Goal: Navigation & Orientation: Find specific page/section

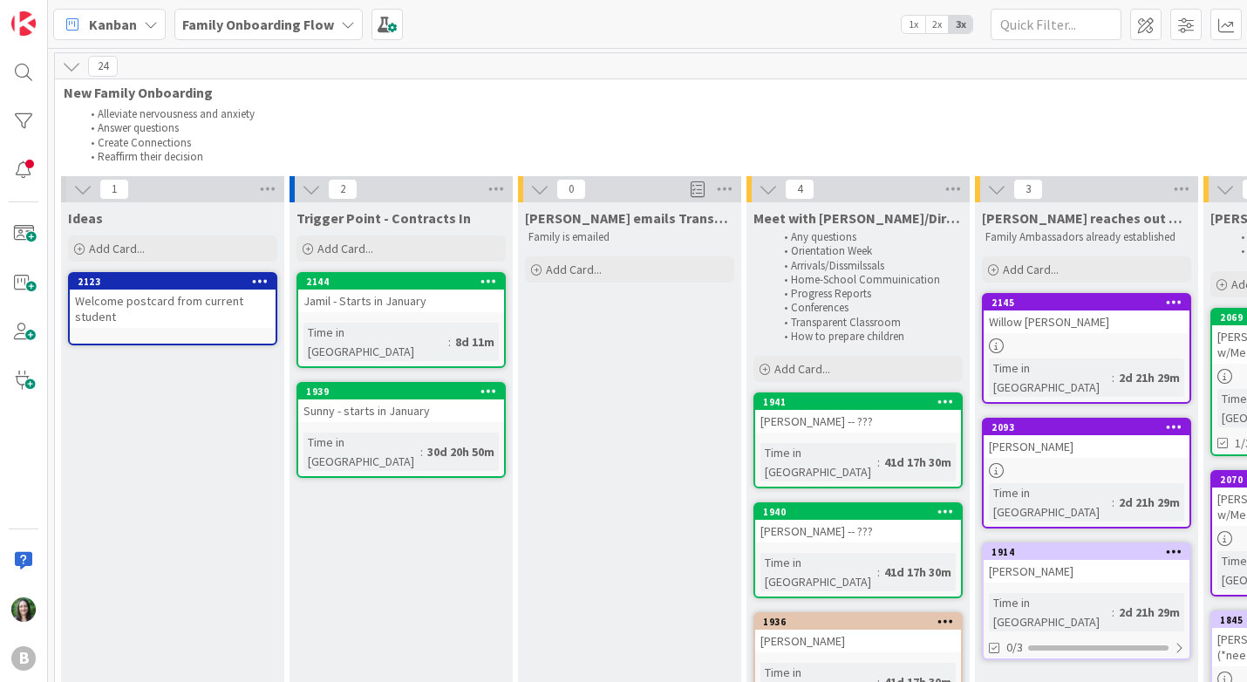
click at [264, 22] on b "Family Onboarding Flow" at bounding box center [258, 24] width 152 height 17
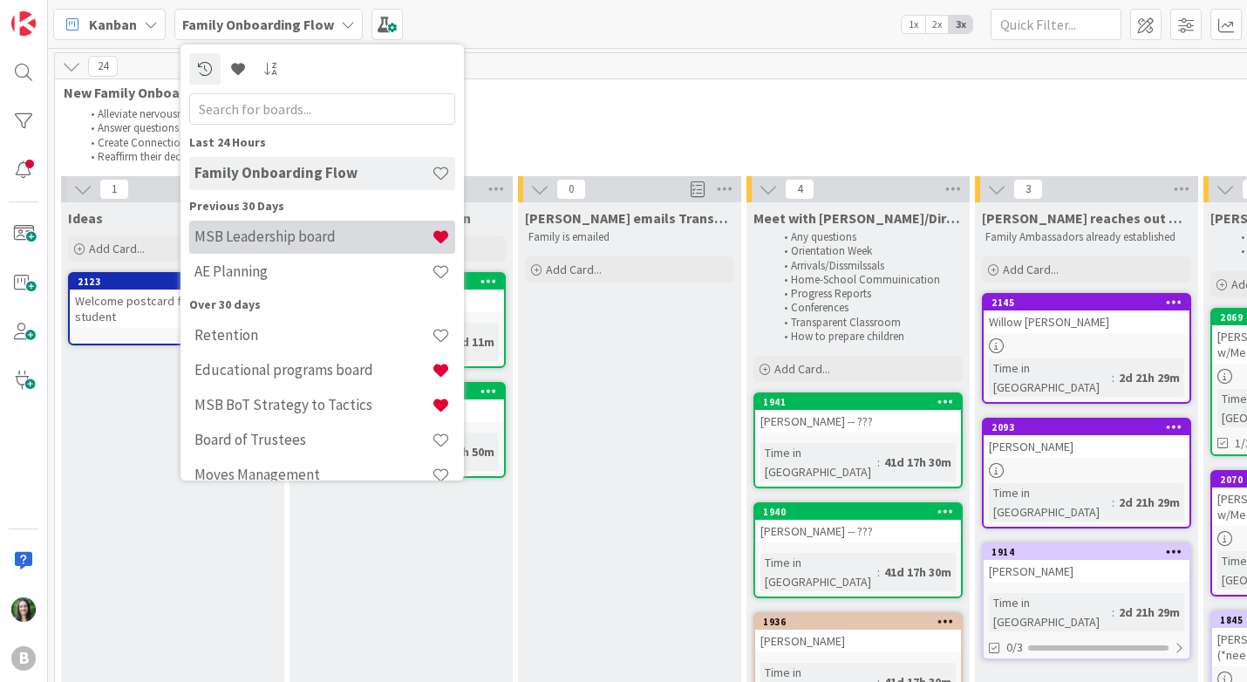
click at [292, 235] on h4 "MSB Leadership board" at bounding box center [312, 236] width 237 height 17
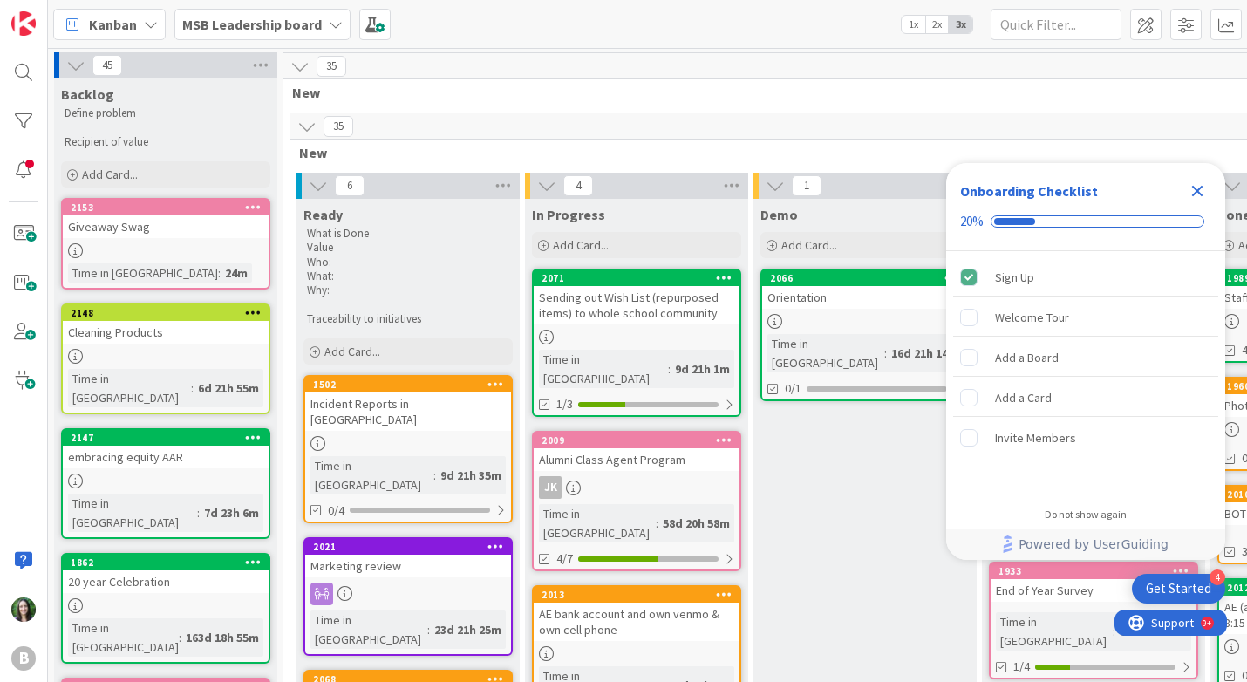
click at [282, 30] on b "MSB Leadership board" at bounding box center [252, 24] width 140 height 17
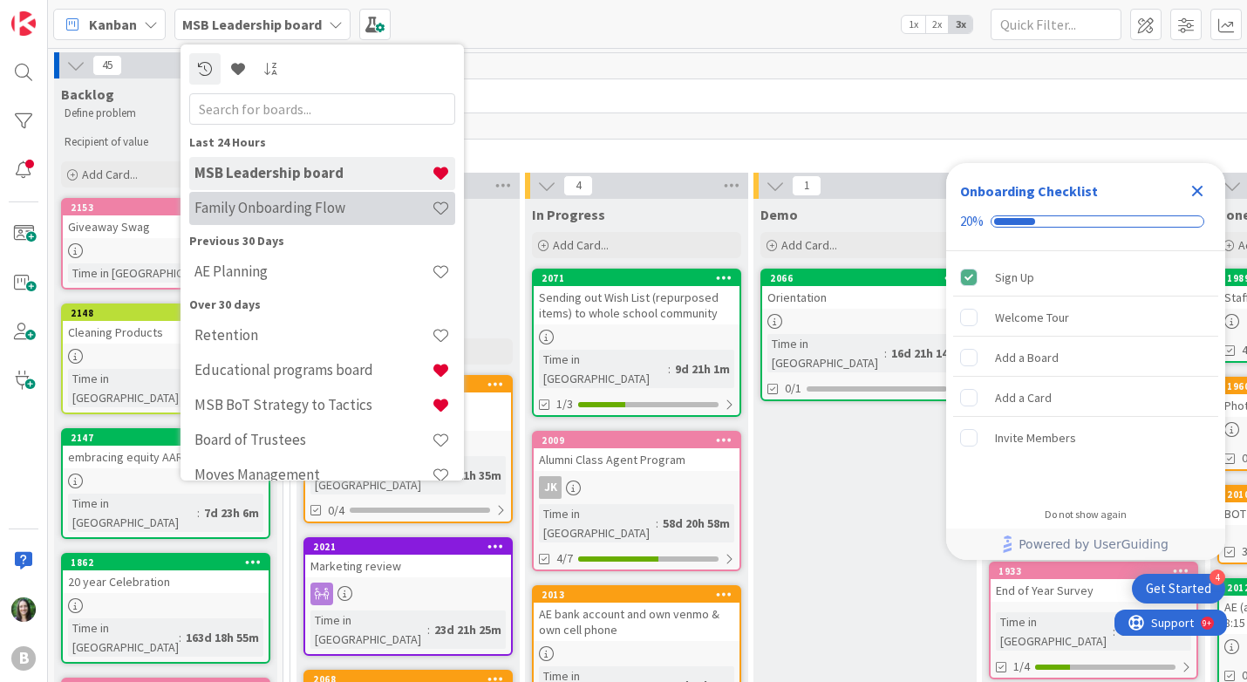
click at [297, 198] on div "Family Onboarding Flow" at bounding box center [322, 208] width 266 height 33
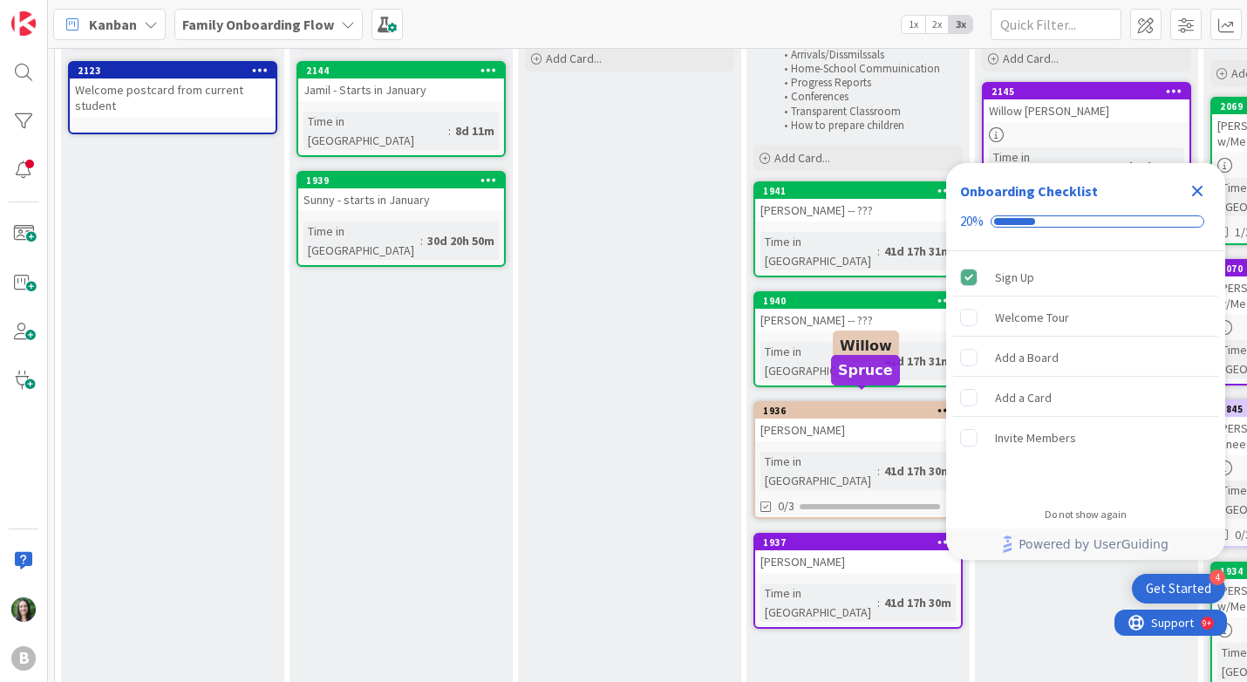
scroll to position [348, 0]
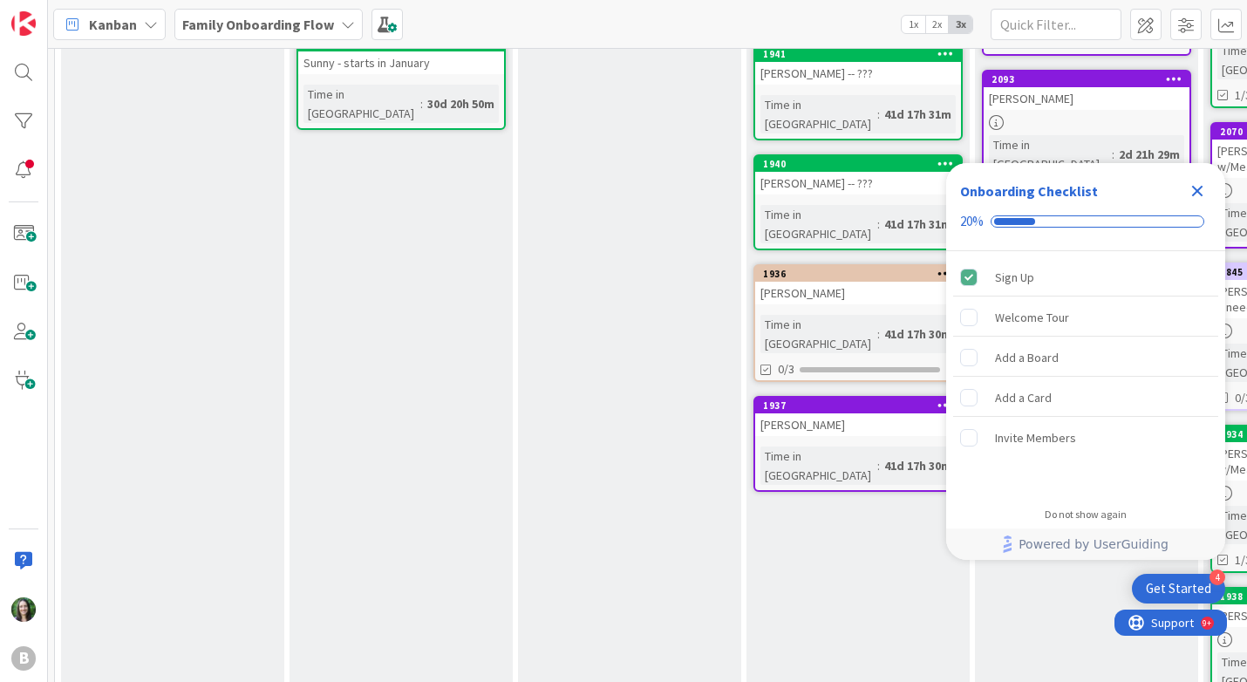
click at [1200, 185] on icon "Close Checklist" at bounding box center [1197, 191] width 21 height 21
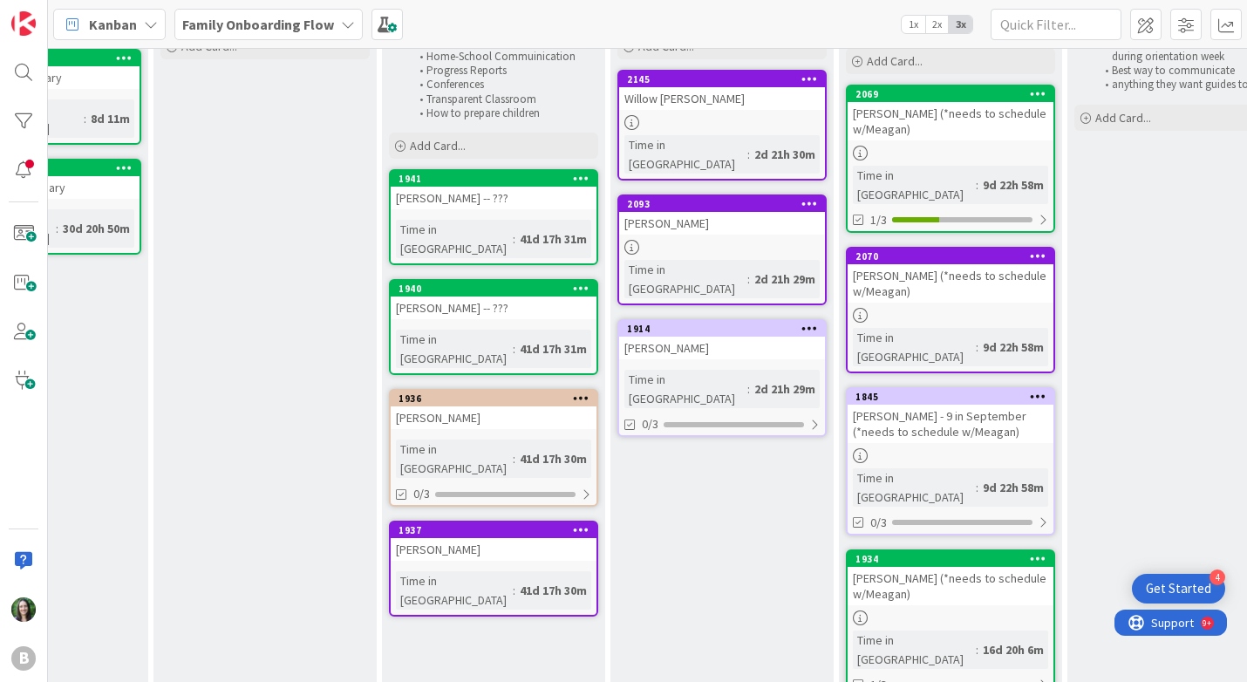
scroll to position [0, 365]
